Goal: Check status

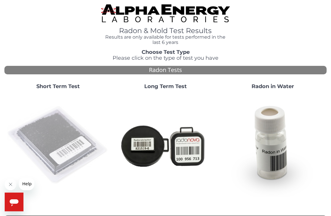
click at [47, 130] on img at bounding box center [58, 145] width 103 height 103
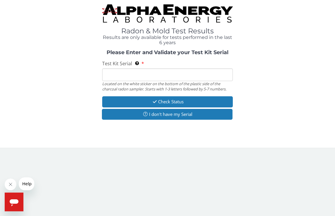
click at [143, 72] on input "Test Kit Serial Located on the white sticker on the bottom of the plastic side …" at bounding box center [167, 75] width 131 height 13
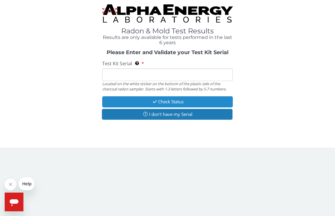
click at [153, 103] on icon "button" at bounding box center [155, 102] width 7 height 4
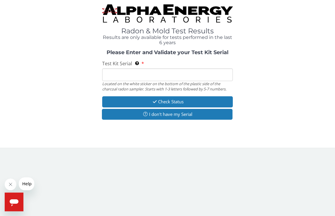
click at [131, 72] on input "Test Kit Serial Located on the white sticker on the bottom of the plastic side …" at bounding box center [167, 75] width 131 height 13
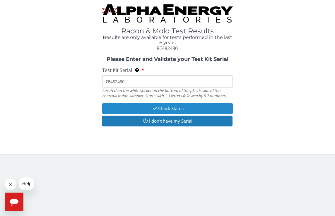
type input "FE482480"
click at [164, 104] on button "Check Status" at bounding box center [167, 108] width 131 height 11
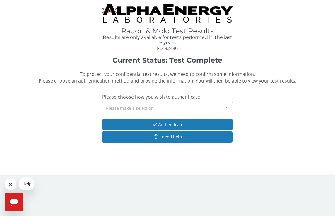
click at [165, 107] on div "Please make a selection" at bounding box center [167, 108] width 131 height 13
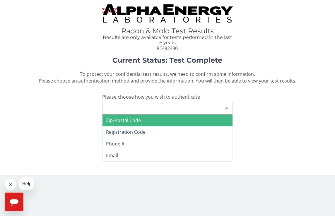
click at [125, 122] on span "Zip/Postal Code" at bounding box center [123, 120] width 35 height 6
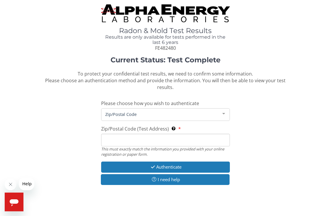
click at [120, 134] on input "Zip/Postal Code (Test Address) This must exactly match the information you prov…" at bounding box center [165, 140] width 129 height 13
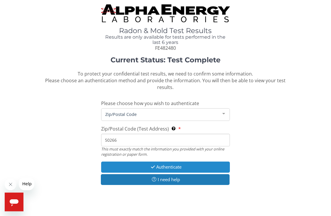
type input "50266"
click at [166, 162] on button "Authenticate" at bounding box center [165, 167] width 129 height 11
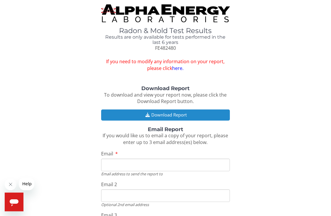
click at [171, 114] on button "Download Report" at bounding box center [165, 115] width 129 height 11
